Goal: Task Accomplishment & Management: Complete application form

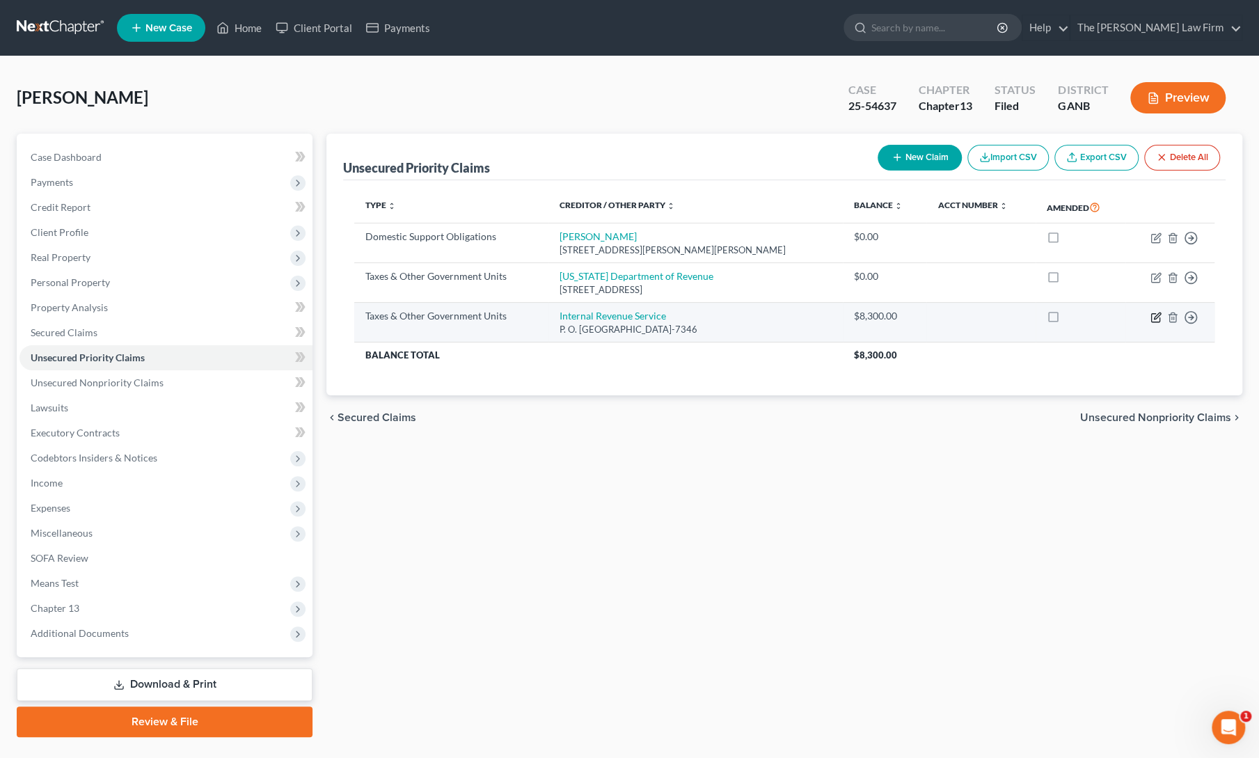
click at [1152, 316] on icon "button" at bounding box center [1156, 317] width 11 height 11
select select "0"
select select "39"
select select "0"
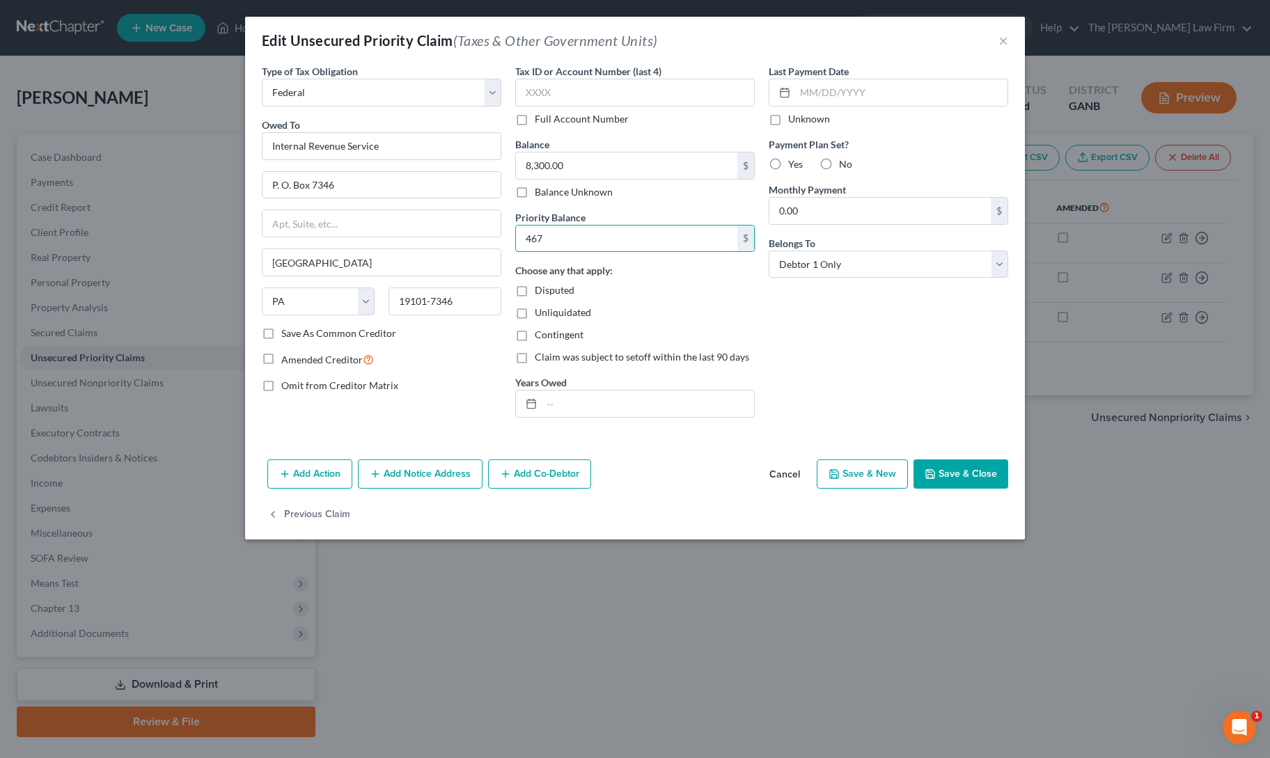
type input "467"
click at [830, 350] on div "Last Payment Date Unknown Payment Plan Set? Yes No Monthly Payment 0.00 $ Belon…" at bounding box center [887, 246] width 253 height 365
click at [969, 468] on button "Save & Close" at bounding box center [960, 473] width 95 height 29
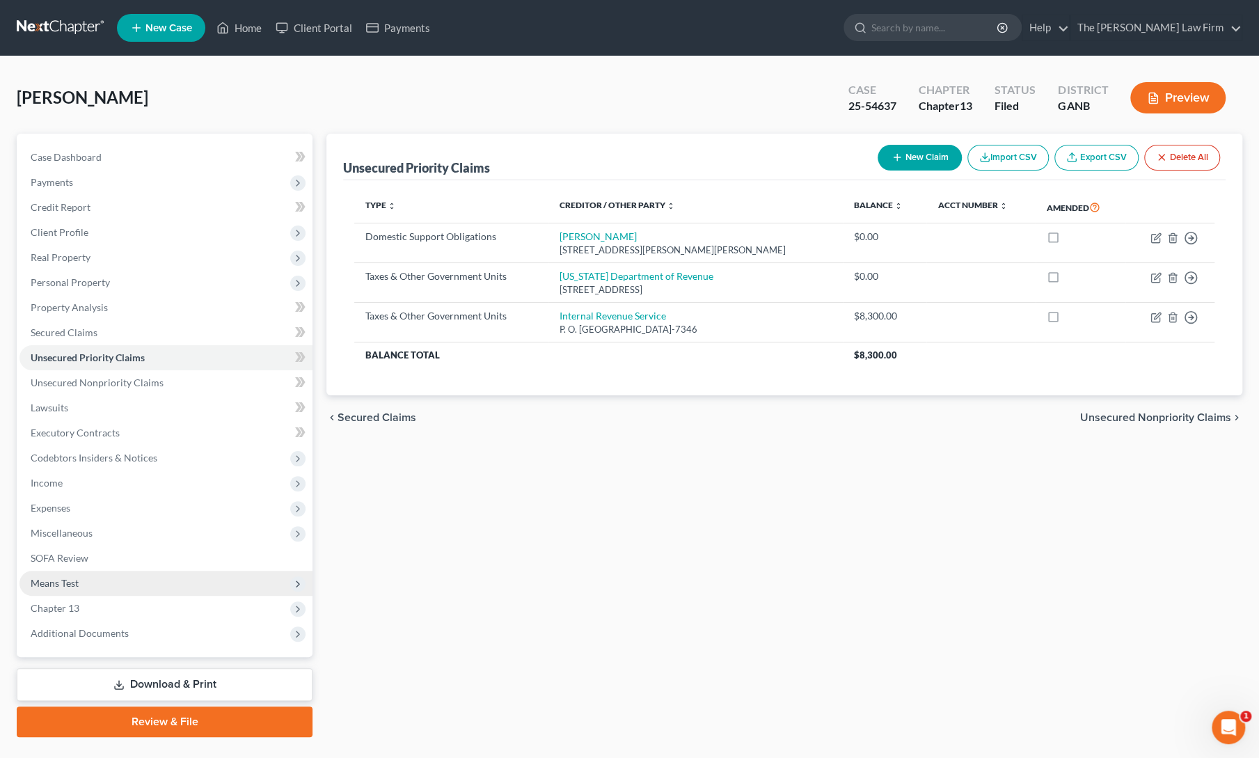
click at [56, 583] on span "Means Test" at bounding box center [55, 583] width 48 height 12
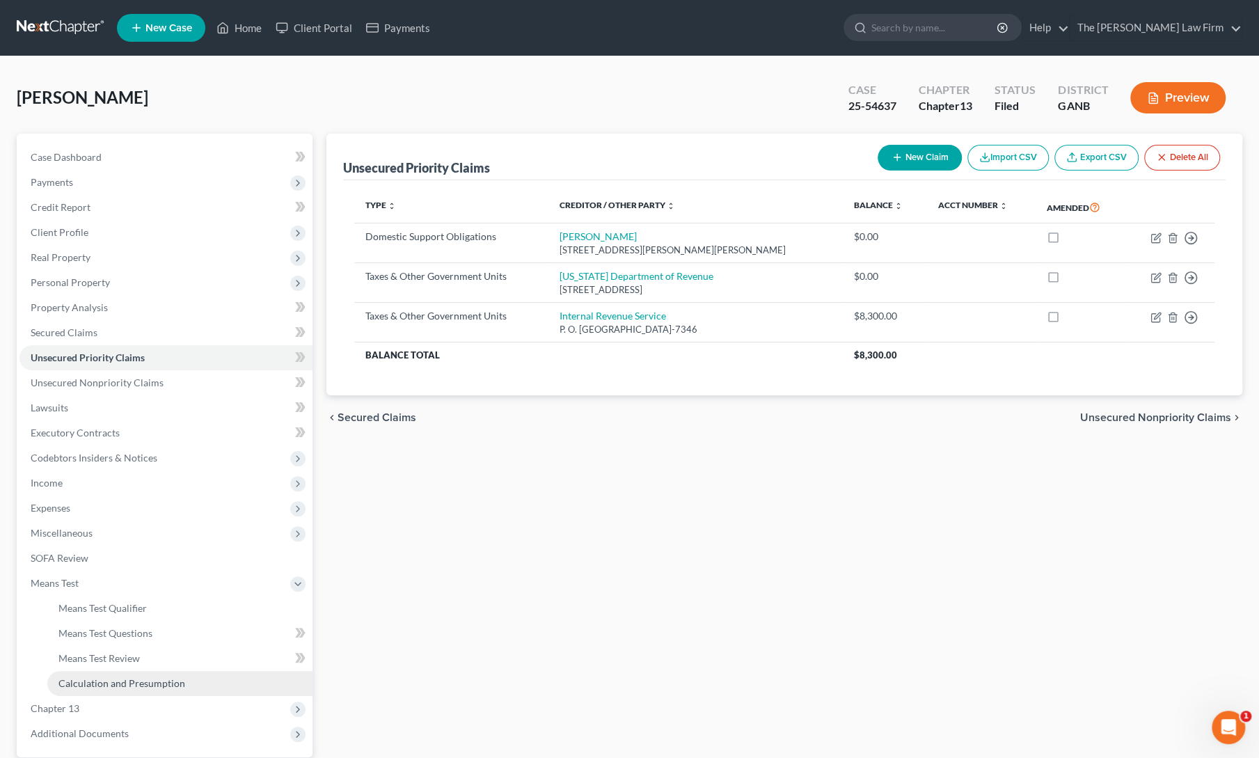
click at [88, 686] on span "Calculation and Presumption" at bounding box center [121, 683] width 127 height 12
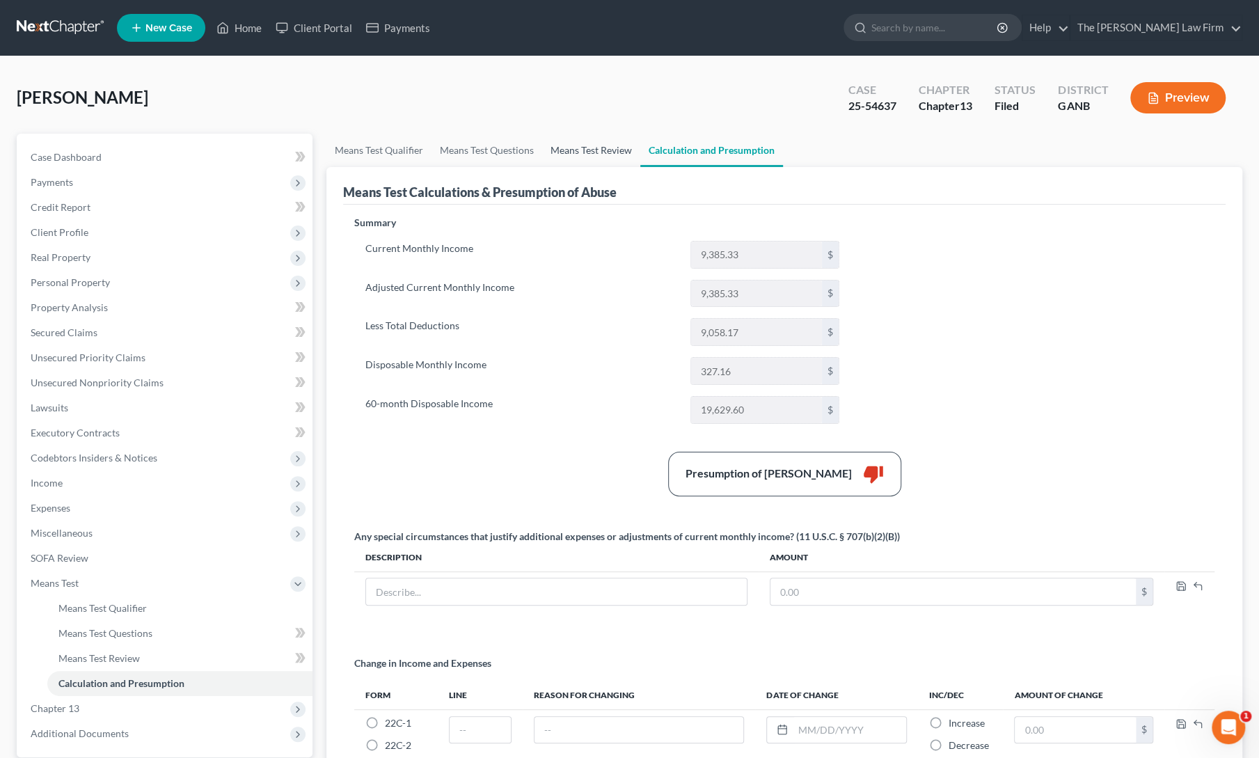
click at [586, 147] on link "Means Test Review" at bounding box center [591, 150] width 98 height 33
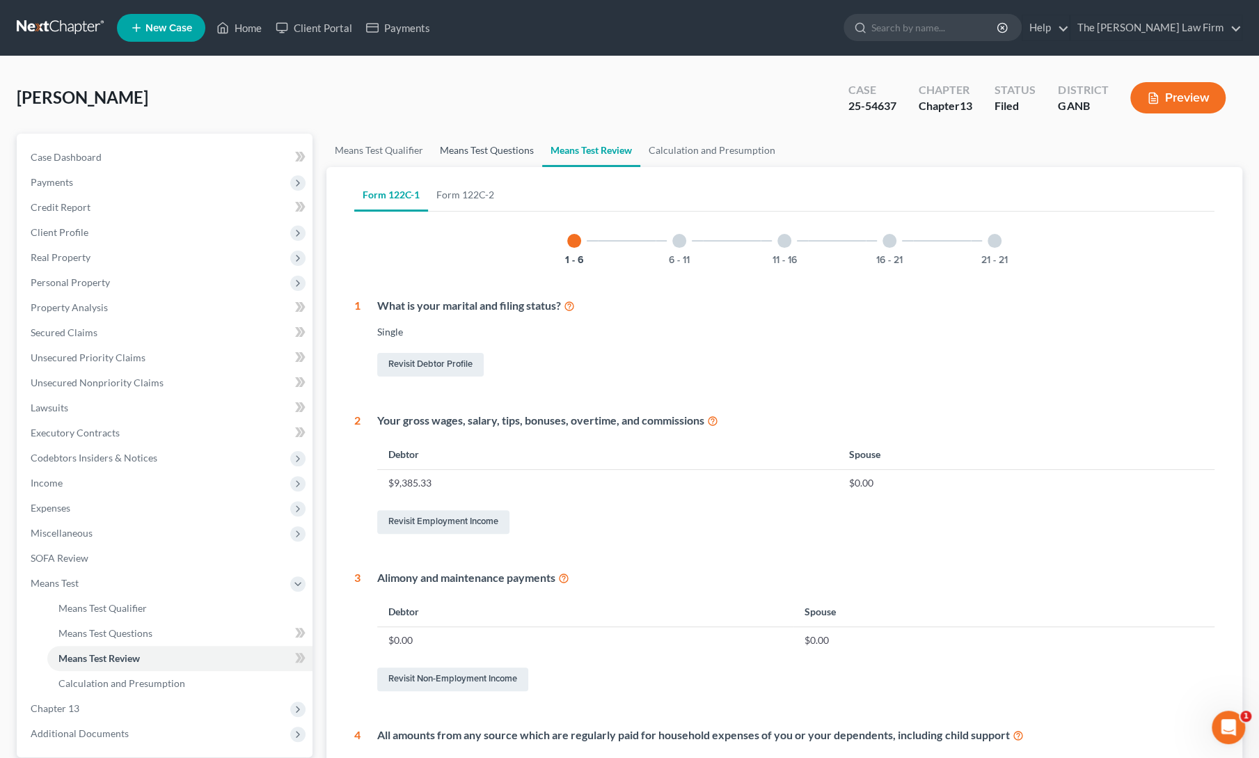
click at [493, 151] on link "Means Test Questions" at bounding box center [487, 150] width 111 height 33
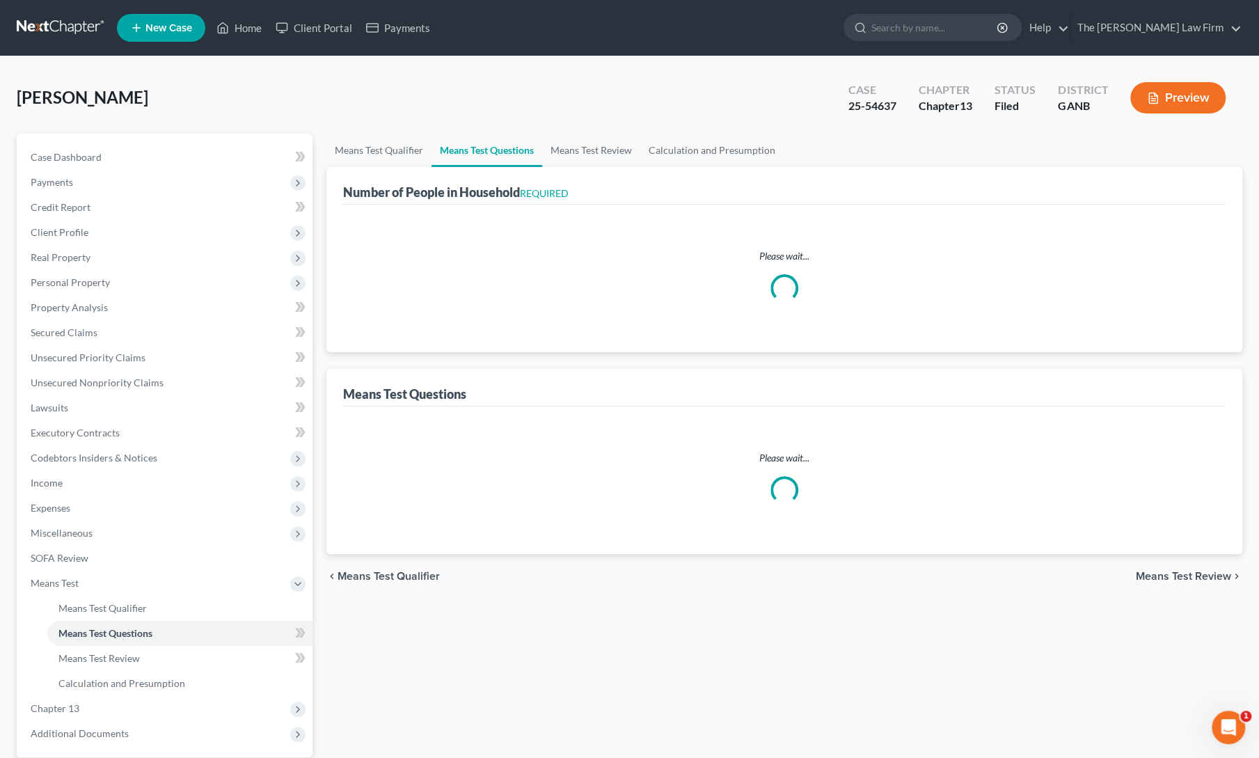
select select "60"
select select "2"
select select "0"
select select "1"
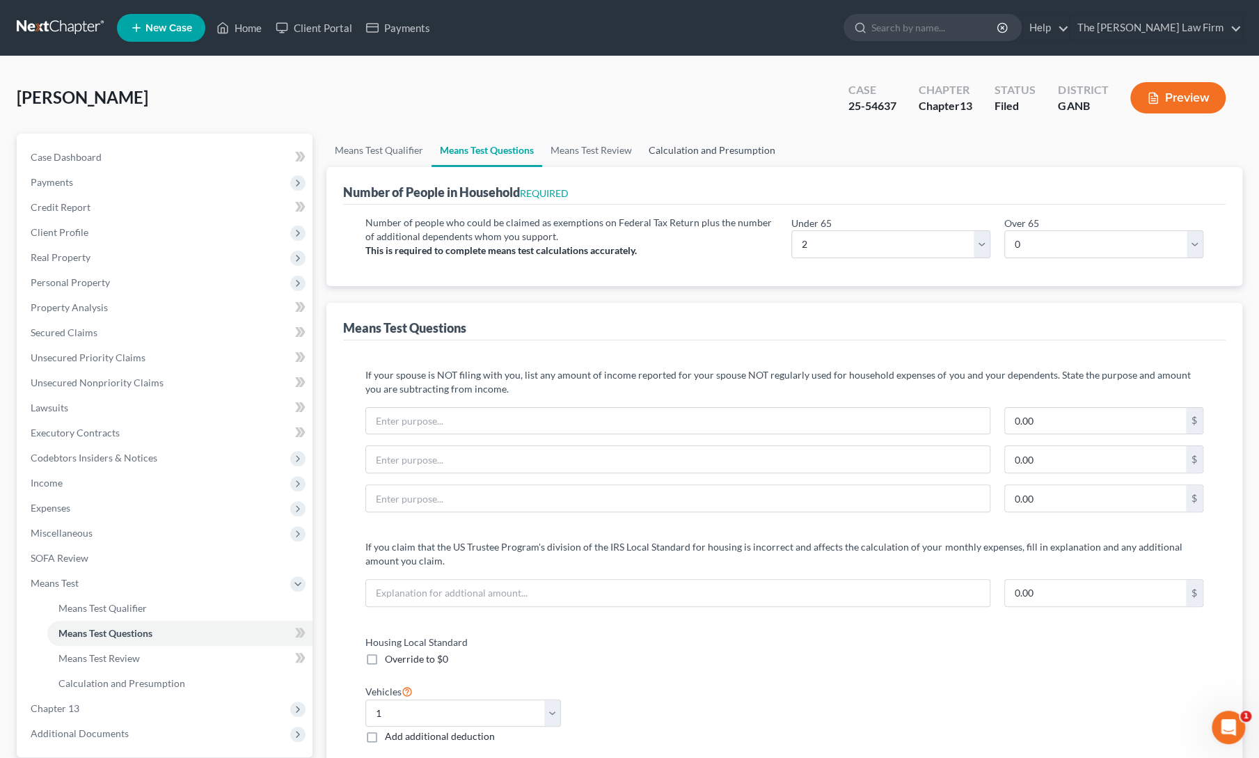
click at [699, 145] on link "Calculation and Presumption" at bounding box center [711, 150] width 143 height 33
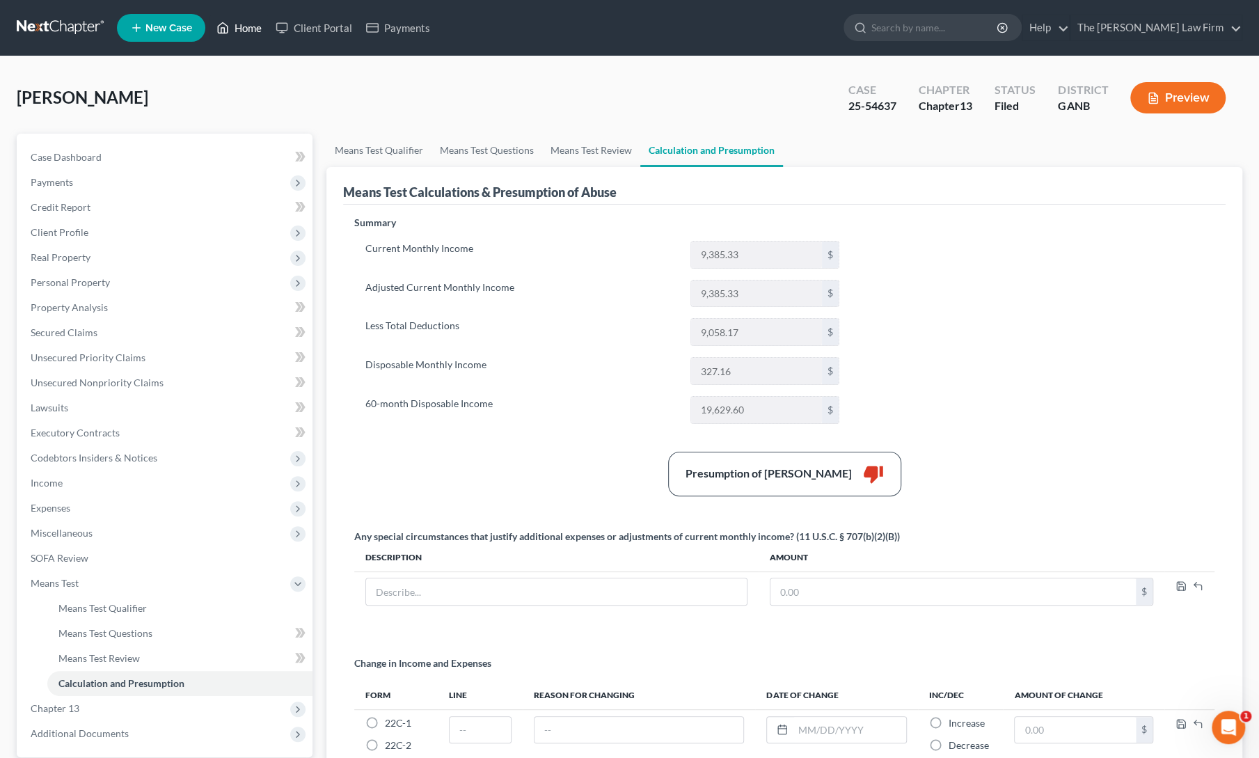
click at [244, 27] on link "Home" at bounding box center [238, 27] width 59 height 25
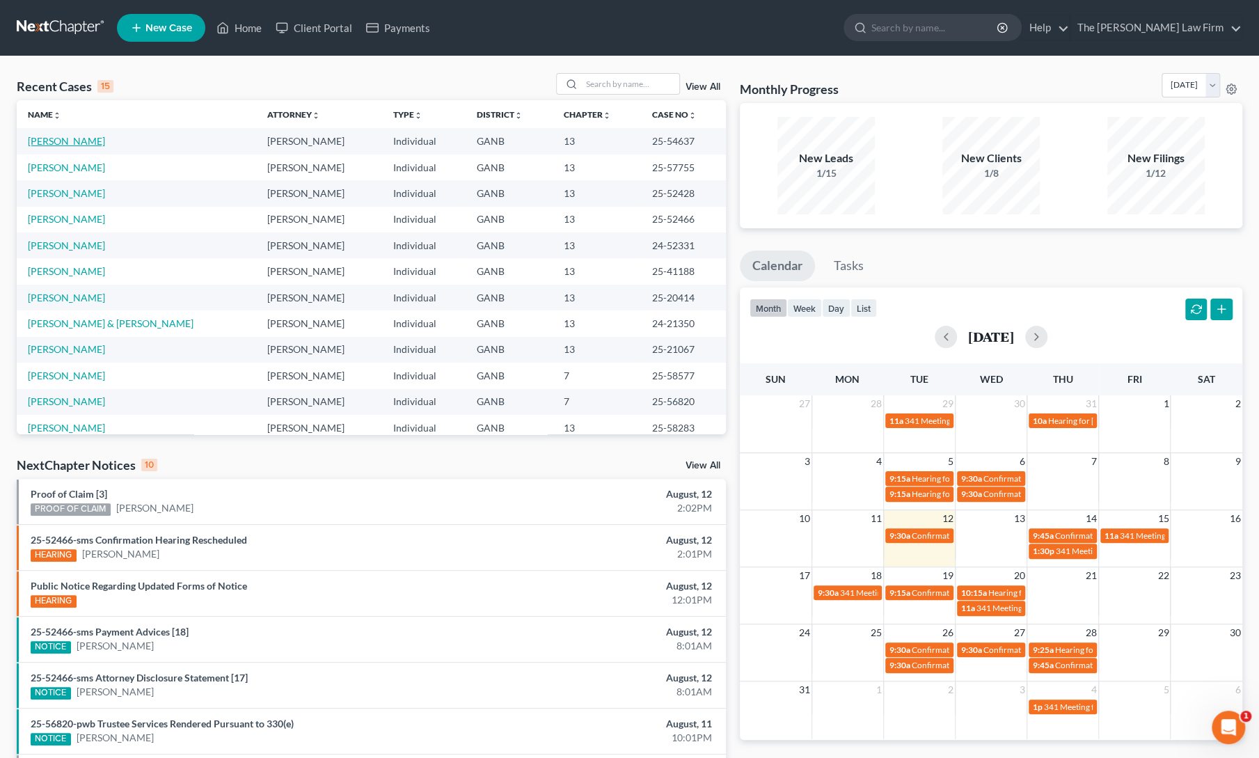
click at [75, 139] on link "[PERSON_NAME]" at bounding box center [66, 141] width 77 height 12
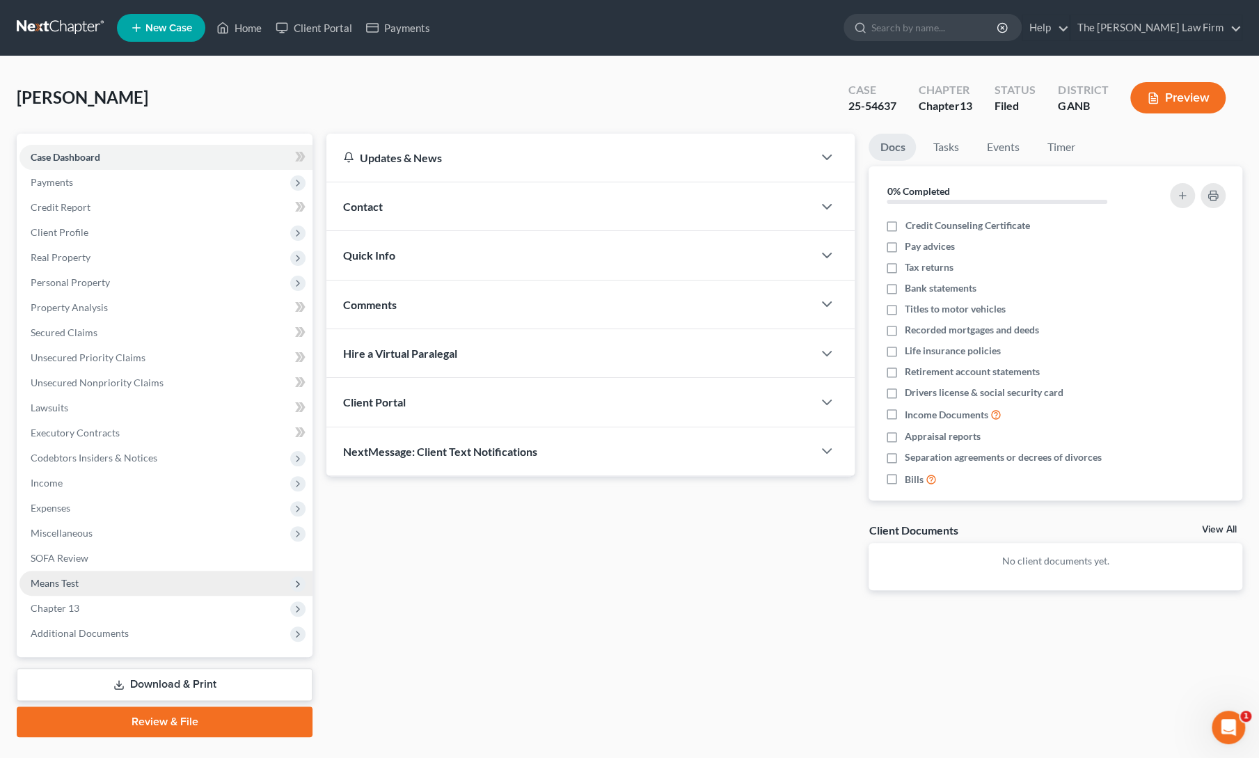
click at [52, 583] on span "Means Test" at bounding box center [55, 583] width 48 height 12
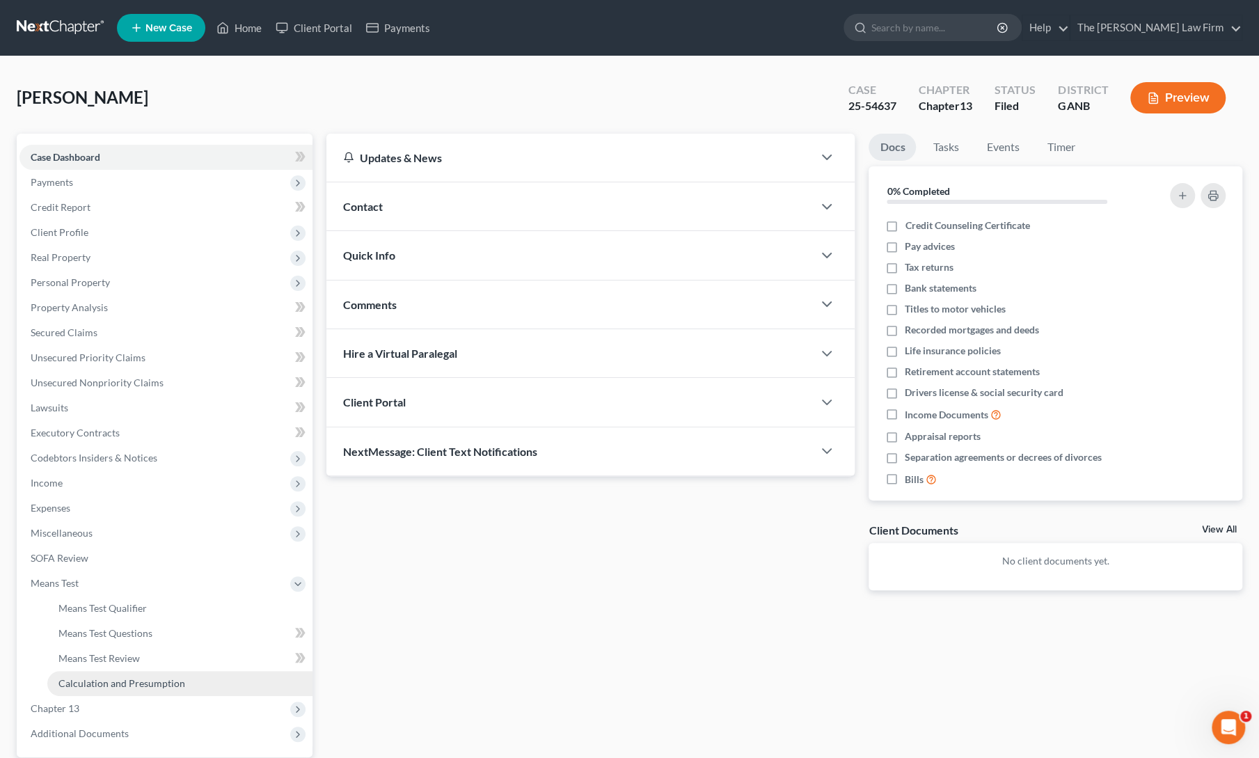
click at [85, 682] on span "Calculation and Presumption" at bounding box center [121, 683] width 127 height 12
